Goal: Transaction & Acquisition: Purchase product/service

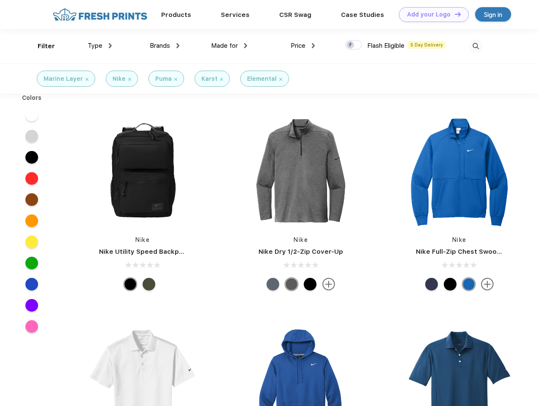
scroll to position [0, 0]
click at [431, 14] on link "Add your Logo Design Tool" at bounding box center [434, 14] width 70 height 15
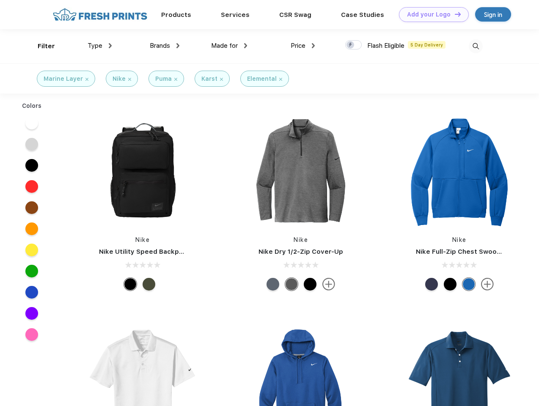
click at [0, 0] on div "Design Tool" at bounding box center [0, 0] width 0 height 0
click at [454, 14] on link "Add your Logo Design Tool" at bounding box center [434, 14] width 70 height 15
click at [41, 46] on div "Filter" at bounding box center [46, 46] width 17 height 10
click at [100, 46] on span "Type" at bounding box center [95, 46] width 15 height 8
click at [165, 46] on span "Brands" at bounding box center [160, 46] width 20 height 8
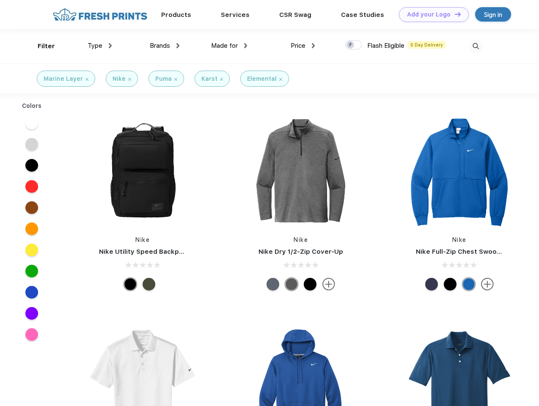
click at [229, 46] on span "Made for" at bounding box center [224, 46] width 27 height 8
click at [303, 46] on span "Price" at bounding box center [298, 46] width 15 height 8
click at [354, 45] on div at bounding box center [353, 44] width 17 height 9
click at [351, 45] on input "checkbox" at bounding box center [348, 43] width 6 height 6
click at [476, 46] on img at bounding box center [476, 46] width 14 height 14
